Goal: Task Accomplishment & Management: Manage account settings

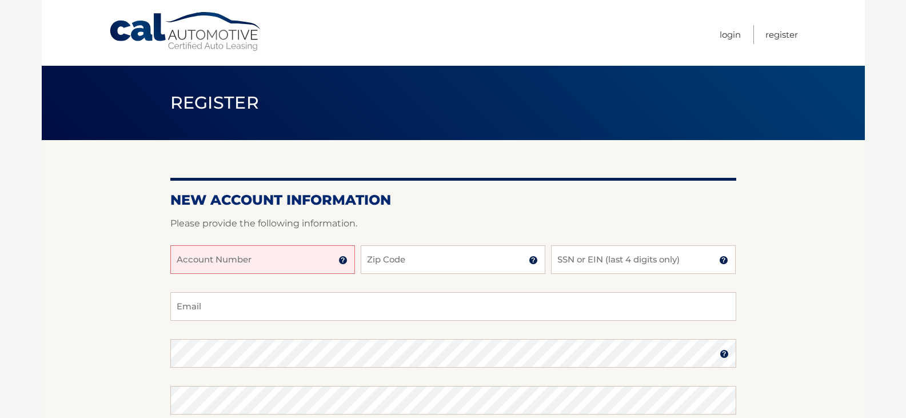
click at [190, 254] on input "Account Number" at bounding box center [262, 259] width 185 height 29
type input "44456021245"
click at [419, 255] on input "Zip Code" at bounding box center [453, 259] width 185 height 29
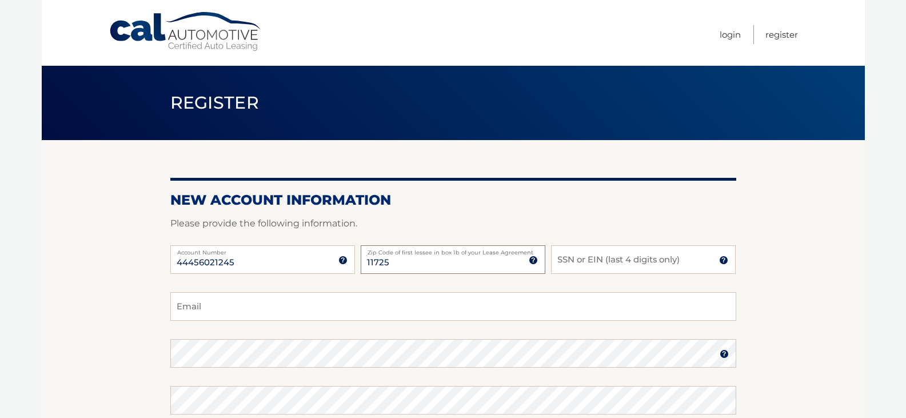
type input "11725"
click at [574, 263] on input "SSN or EIN (last 4 digits only)" at bounding box center [643, 259] width 185 height 29
type input "9983"
click at [215, 303] on input "Email" at bounding box center [453, 306] width 566 height 29
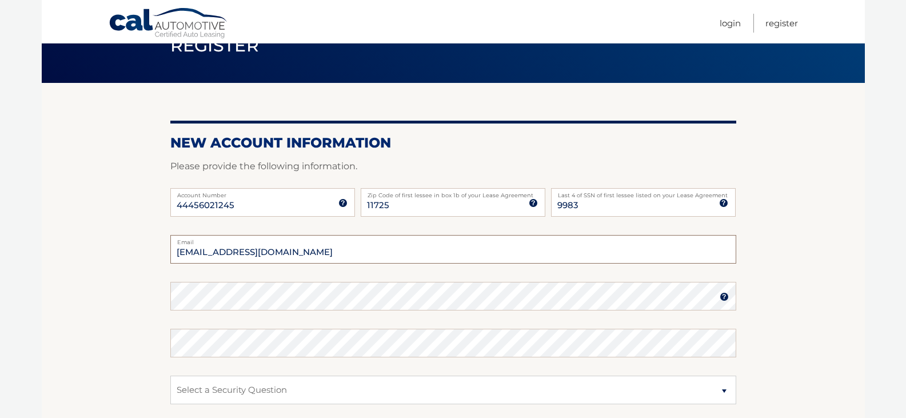
type input "tennismdr@optonline.net"
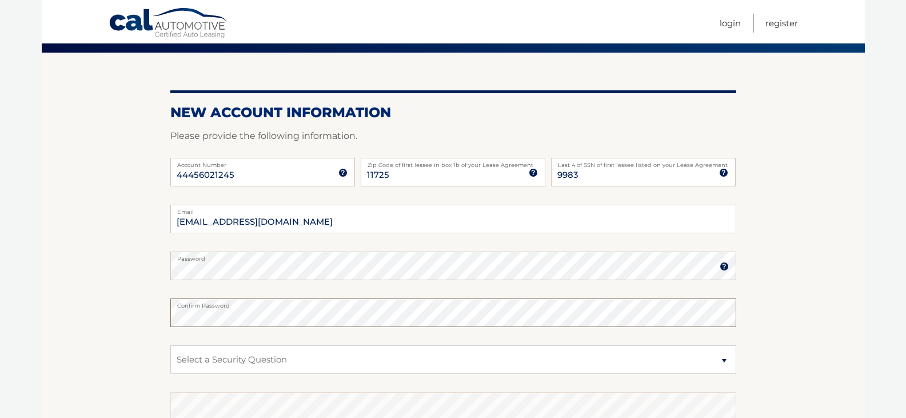
scroll to position [114, 0]
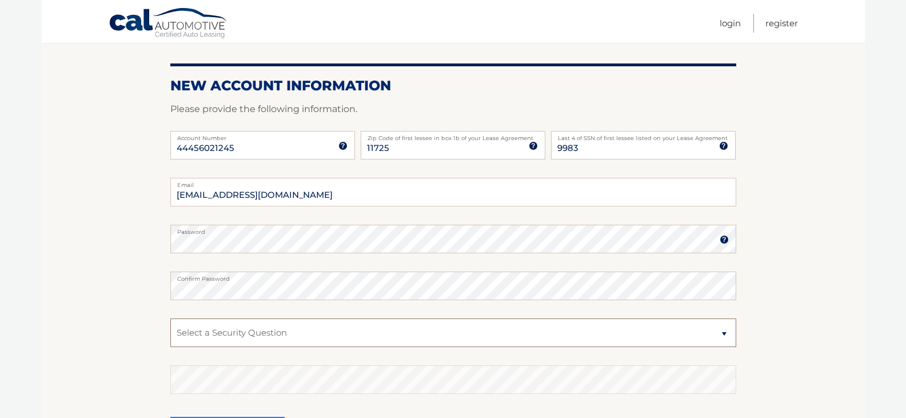
click at [724, 333] on select "Select a Security Question What was the name of your elementary school? What is…" at bounding box center [453, 332] width 566 height 29
select select "1"
click at [170, 318] on select "Select a Security Question What was the name of your elementary school? What is…" at bounding box center [453, 332] width 566 height 29
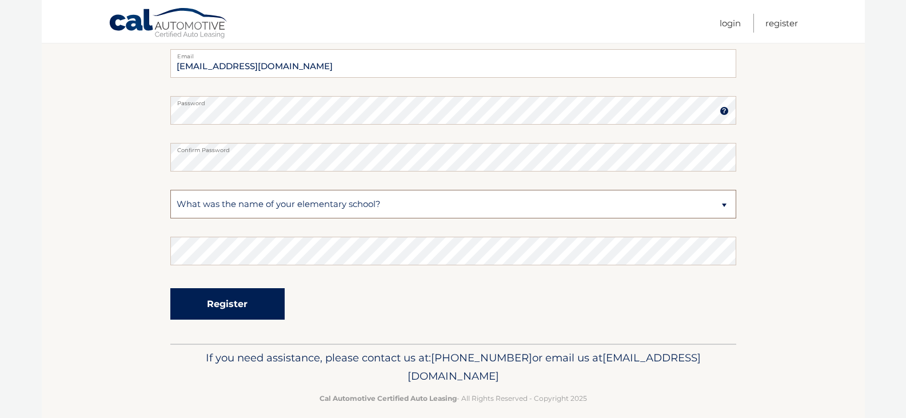
scroll to position [255, 0]
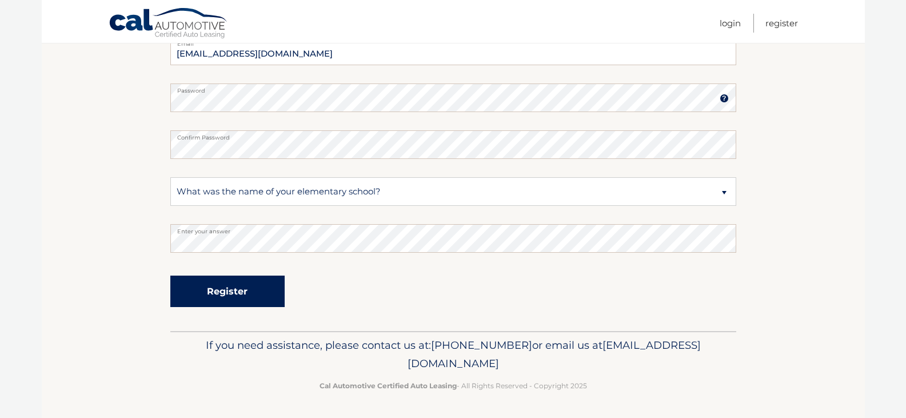
click at [229, 290] on button "Register" at bounding box center [227, 290] width 114 height 31
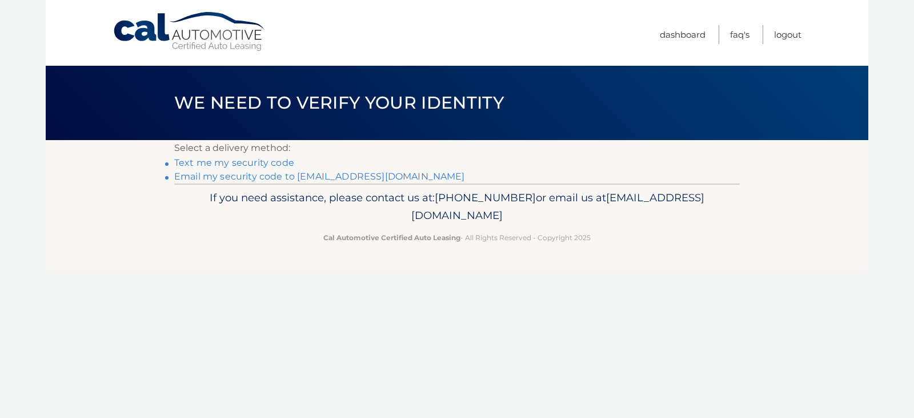
click at [241, 175] on link "Email my security code to t********@optonline.net" at bounding box center [319, 176] width 291 height 11
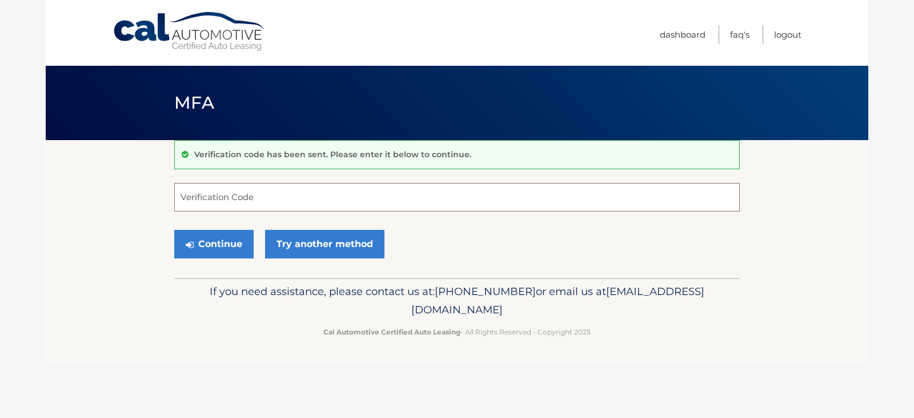
click at [197, 195] on input "Verification Code" at bounding box center [457, 197] width 566 height 29
type input "080702"
click at [208, 241] on button "Continue" at bounding box center [213, 244] width 79 height 29
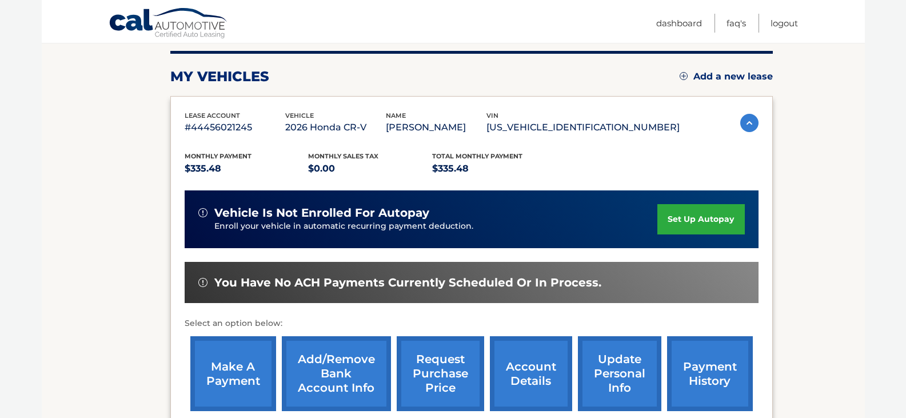
scroll to position [171, 0]
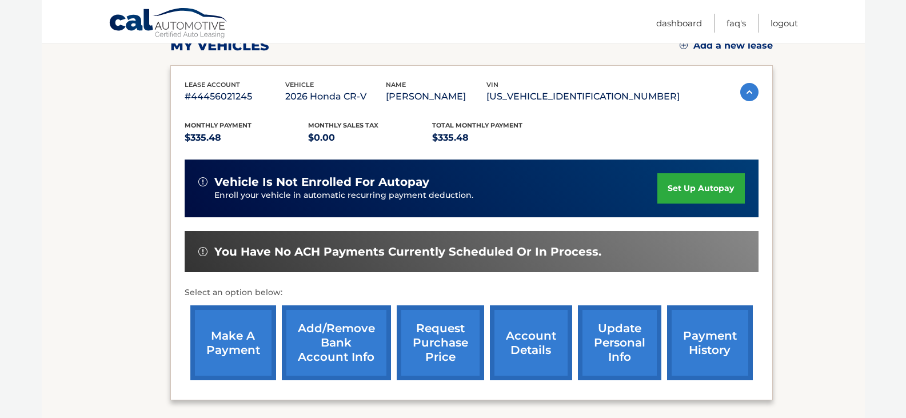
click at [687, 185] on link "set up autopay" at bounding box center [700, 188] width 87 height 30
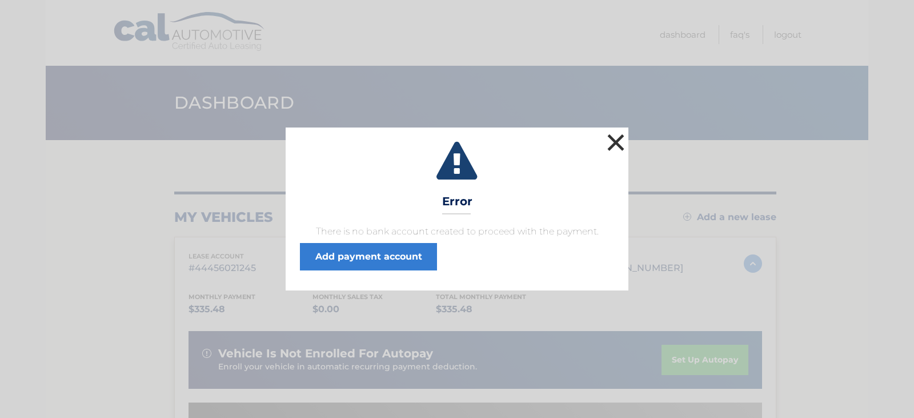
click at [614, 138] on button "×" at bounding box center [615, 142] width 23 height 23
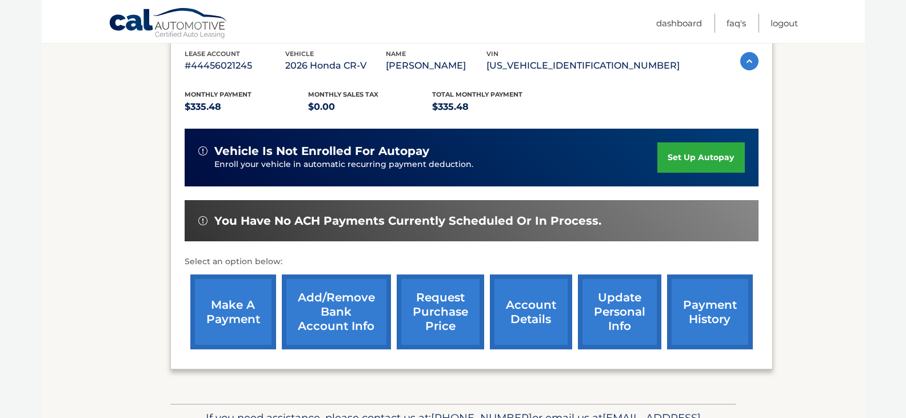
scroll to position [275, 0]
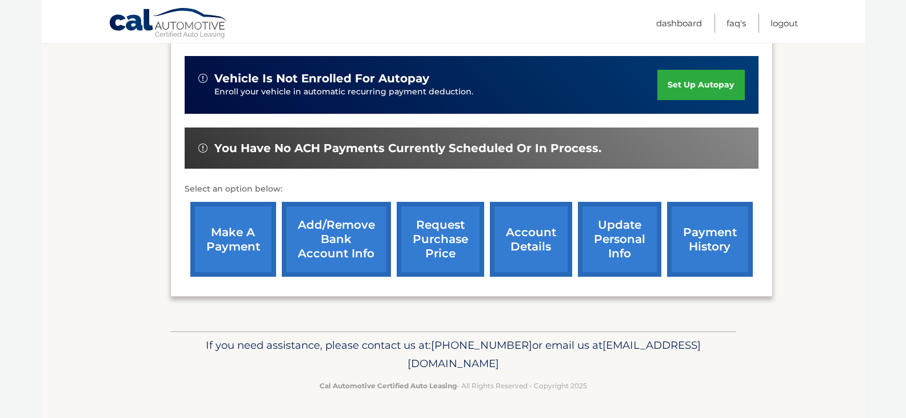
click at [710, 84] on link "set up autopay" at bounding box center [700, 85] width 87 height 30
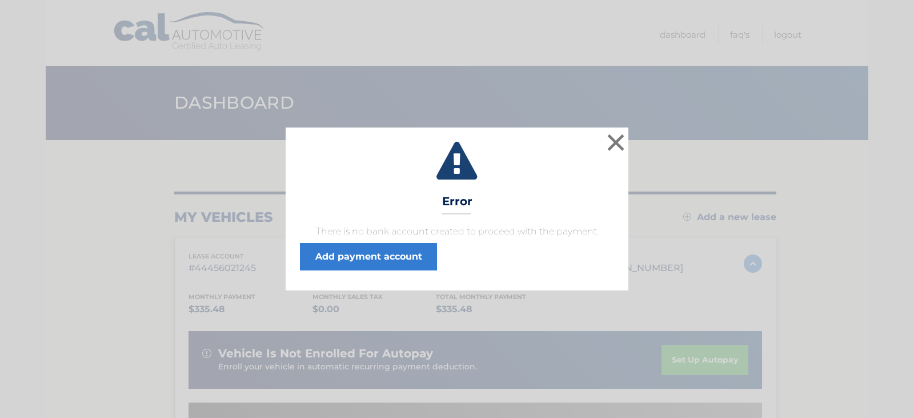
click at [463, 161] on icon at bounding box center [457, 162] width 314 height 41
click at [363, 257] on link "Add payment account" at bounding box center [368, 256] width 137 height 27
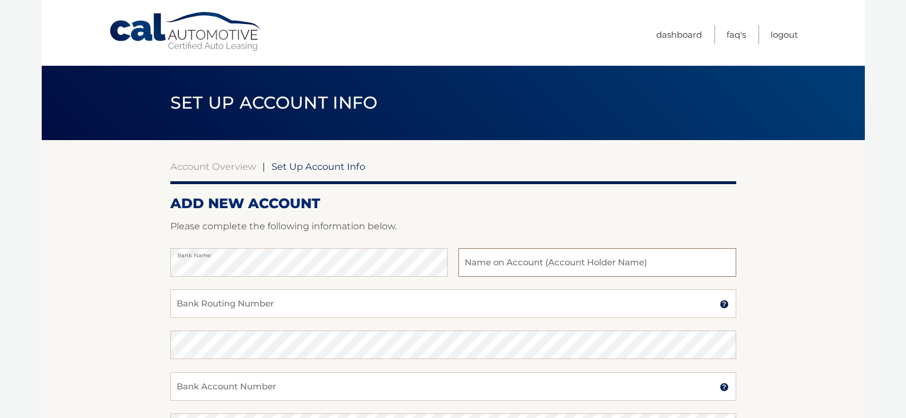
click at [487, 263] on input "text" at bounding box center [596, 262] width 277 height 29
type input "[PERSON_NAME]"
click at [185, 298] on input "Bank Routing Number" at bounding box center [453, 303] width 566 height 29
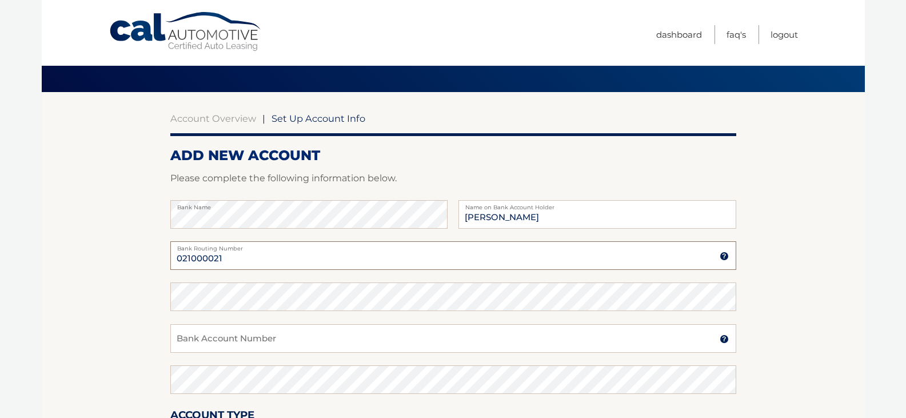
scroll to position [114, 0]
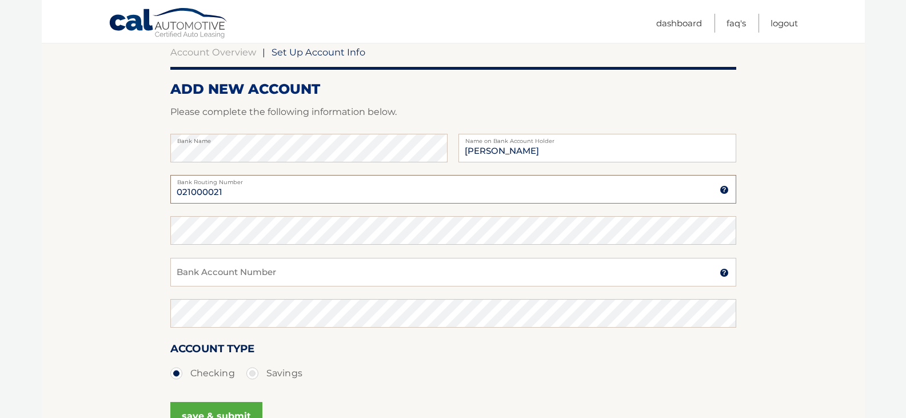
type input "021000021"
click at [186, 268] on input "Bank Account Number" at bounding box center [453, 272] width 566 height 29
type input "722137036"
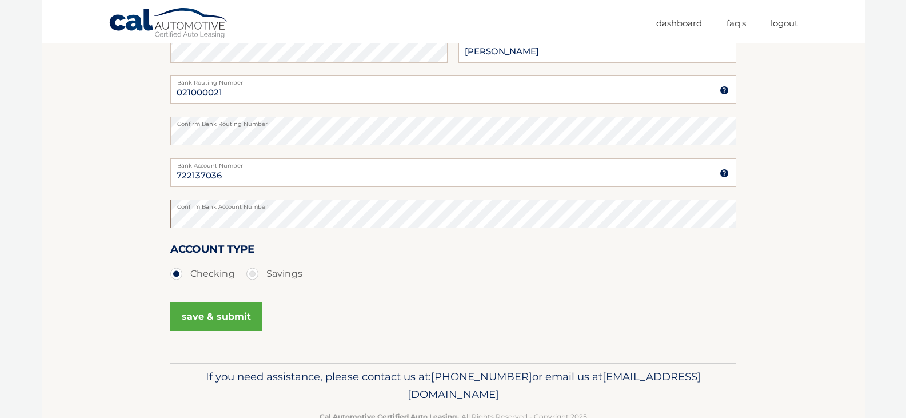
scroll to position [229, 0]
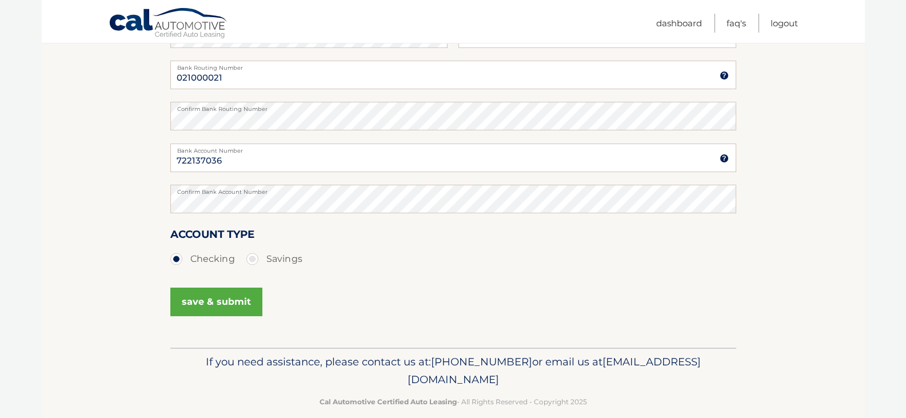
click at [223, 299] on button "save & submit" at bounding box center [216, 301] width 92 height 29
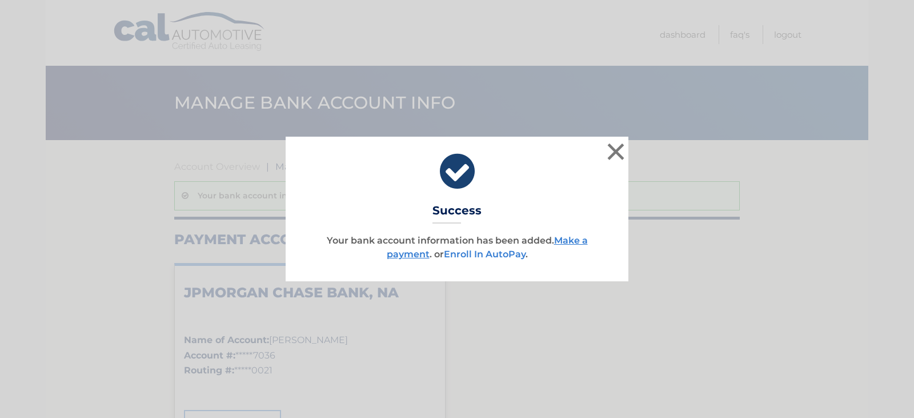
click at [499, 253] on link "Enroll In AutoPay" at bounding box center [485, 254] width 82 height 11
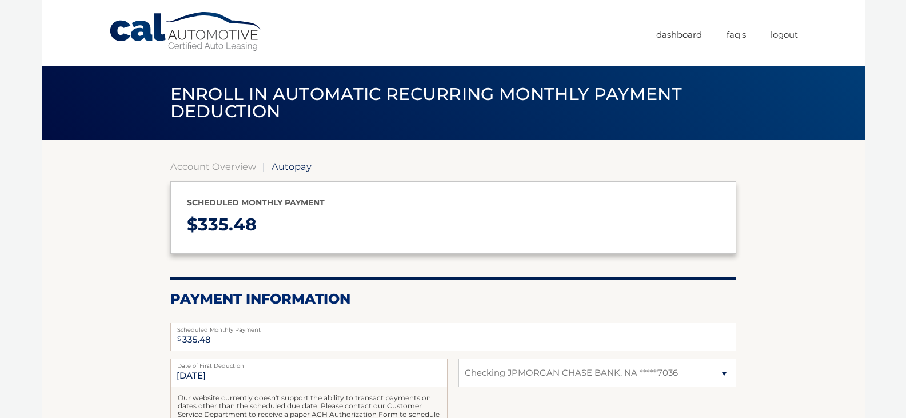
select select "MDJiYWFmZWYtYzkzOC00MzljLWE5YjItOGMxNTUyMTRjYjg1"
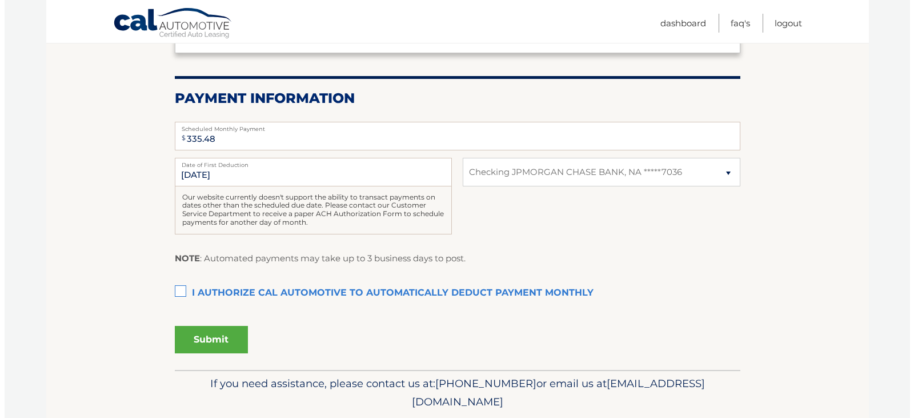
scroll to position [229, 0]
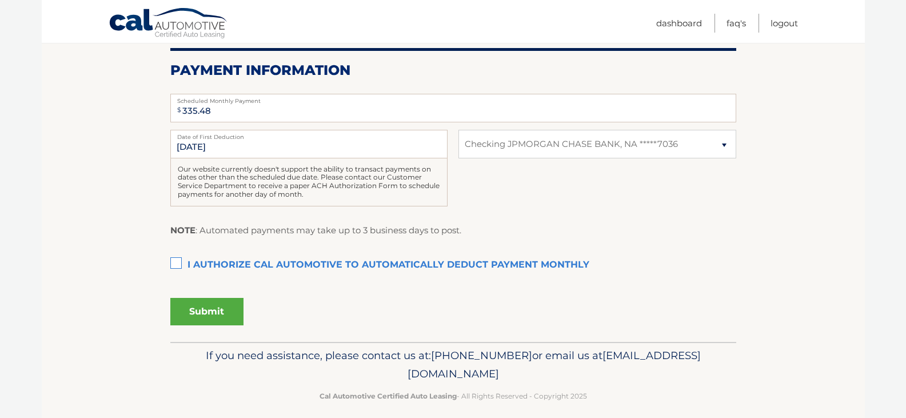
click at [176, 260] on label "I authorize cal automotive to automatically deduct payment monthly This checkbo…" at bounding box center [453, 265] width 566 height 23
click at [0, 0] on input "I authorize cal automotive to automatically deduct payment monthly This checkbo…" at bounding box center [0, 0] width 0 height 0
click at [212, 309] on button "Submit" at bounding box center [206, 311] width 73 height 27
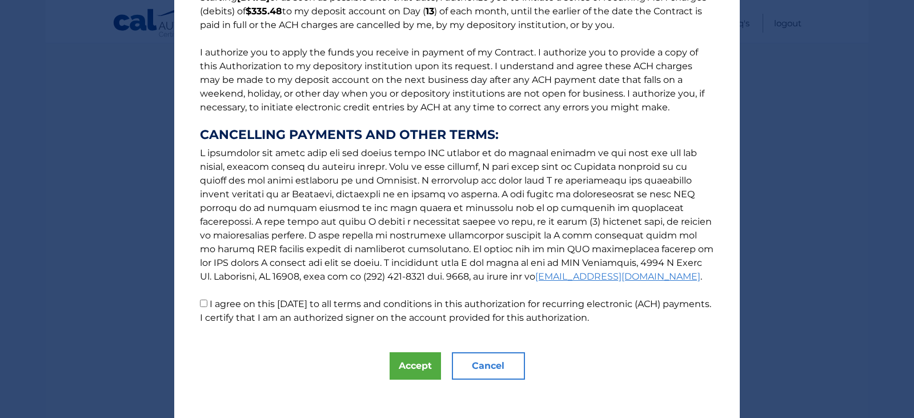
scroll to position [122, 0]
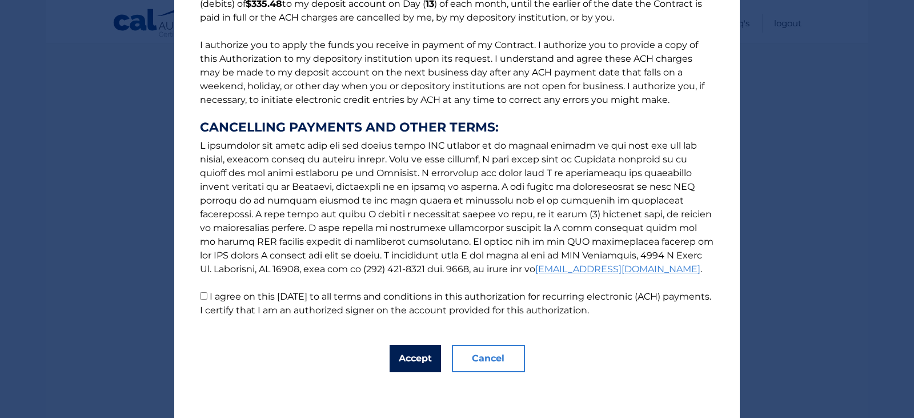
click at [410, 359] on button "Accept" at bounding box center [415, 358] width 51 height 27
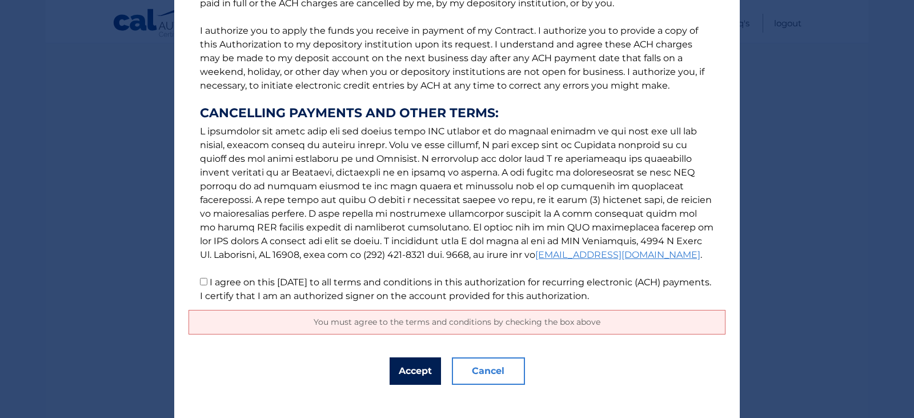
scroll to position [149, 0]
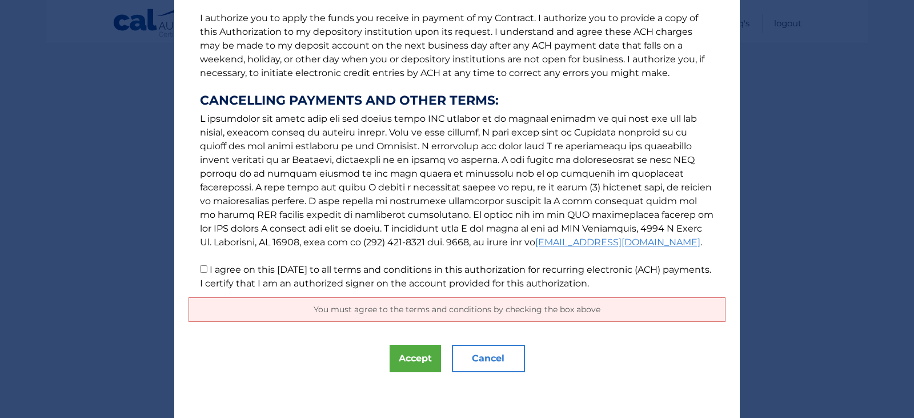
click at [201, 268] on input "I agree on this 09/28/2025 to all terms and conditions in this authorization fo…" at bounding box center [203, 268] width 7 height 7
checkbox input "true"
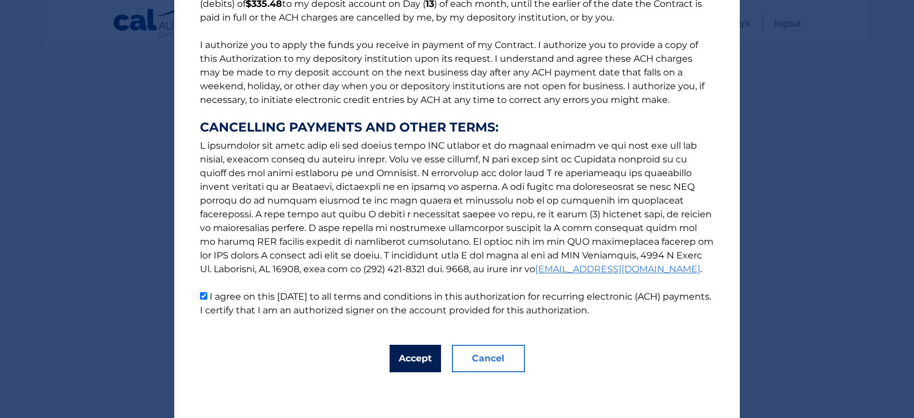
click at [420, 359] on button "Accept" at bounding box center [415, 358] width 51 height 27
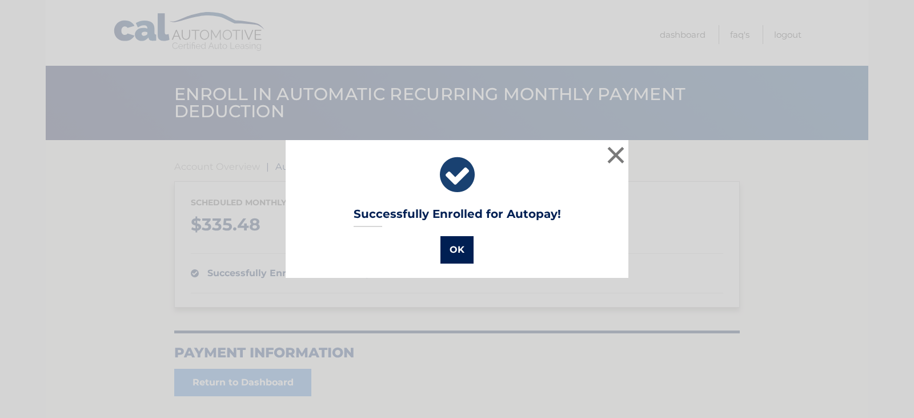
click at [456, 248] on button "OK" at bounding box center [456, 249] width 33 height 27
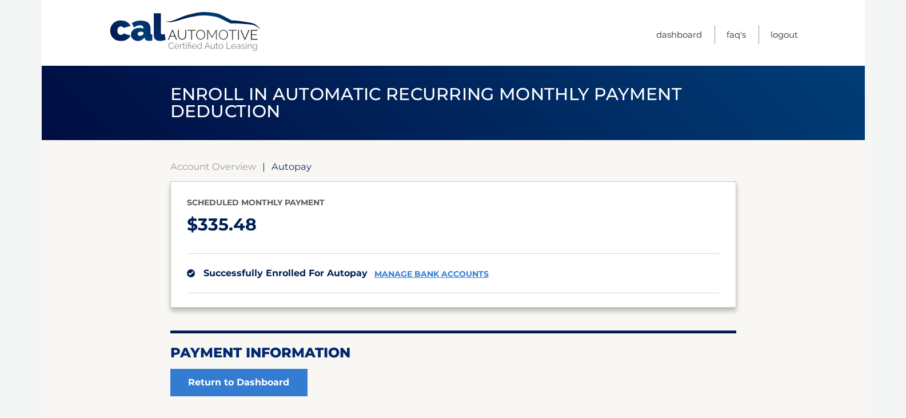
drag, startPoint x: 105, startPoint y: 29, endPoint x: 151, endPoint y: 27, distance: 46.3
click at [150, 25] on div "Cal Automotive Menu Dashboard FAQ's Logout" at bounding box center [453, 33] width 823 height 66
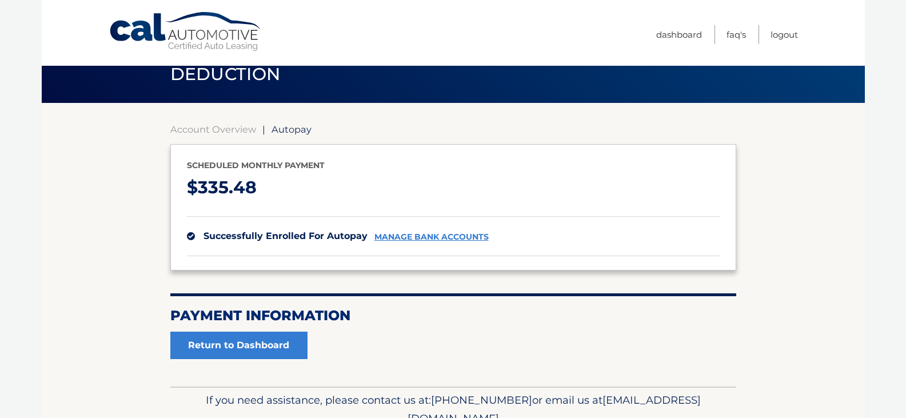
scroll to position [57, 0]
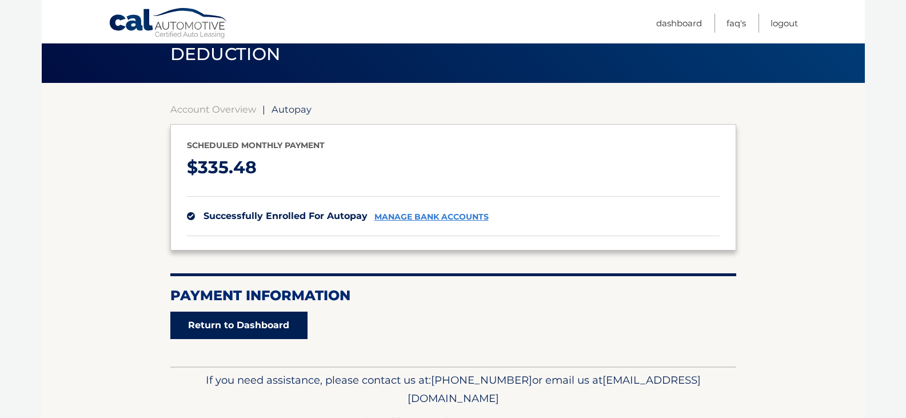
click at [262, 324] on link "Return to Dashboard" at bounding box center [238, 324] width 137 height 27
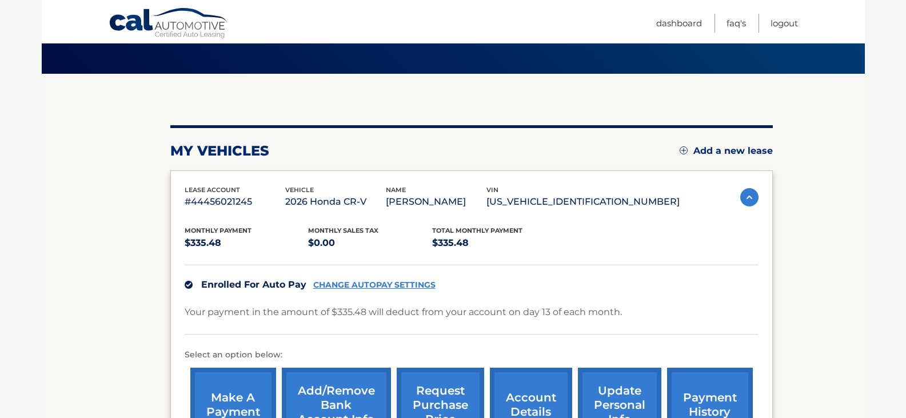
scroll to position [60, 0]
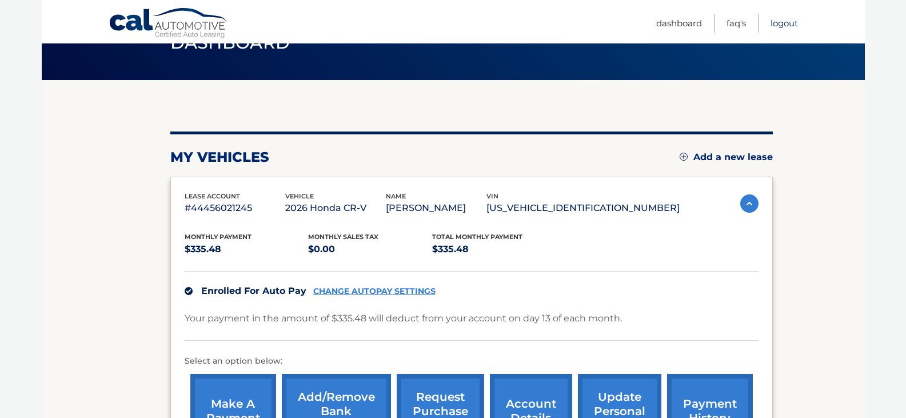
click at [780, 26] on link "Logout" at bounding box center [783, 23] width 27 height 19
